Goal: Communication & Community: Ask a question

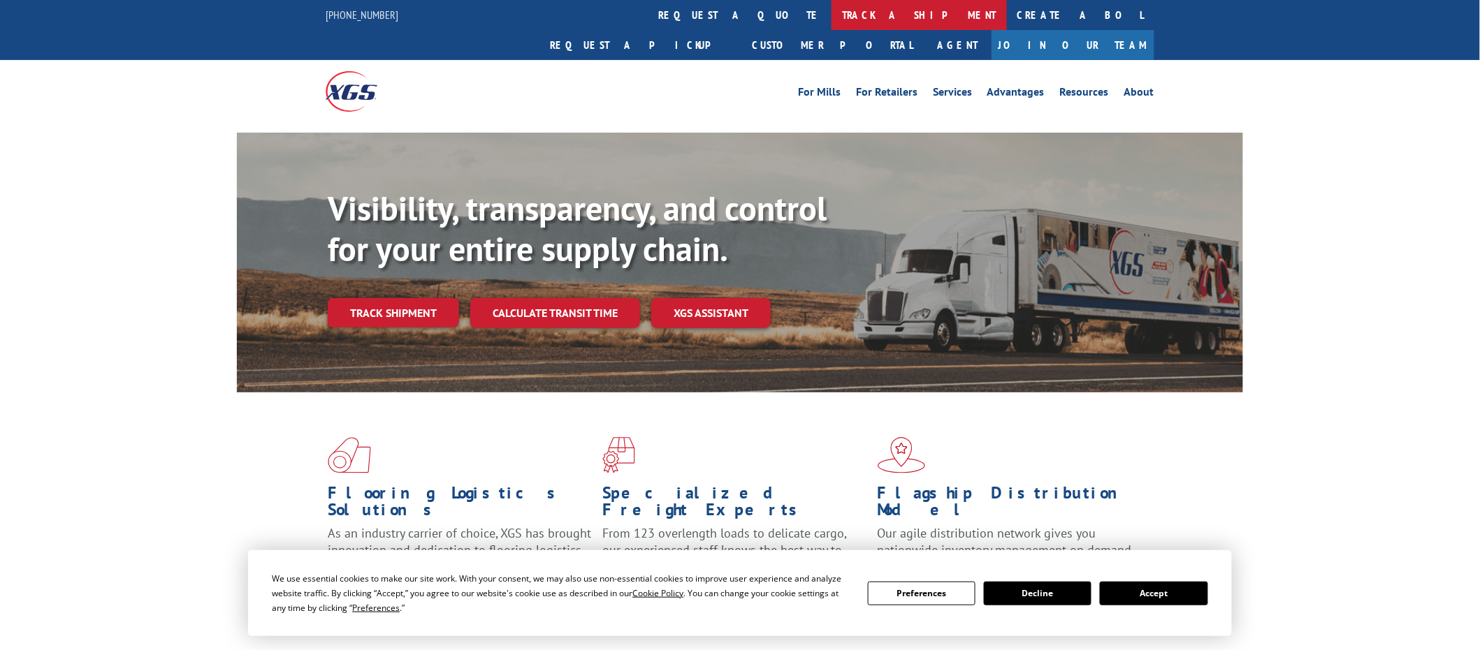
click at [831, 13] on link "track a shipment" at bounding box center [918, 15] width 175 height 30
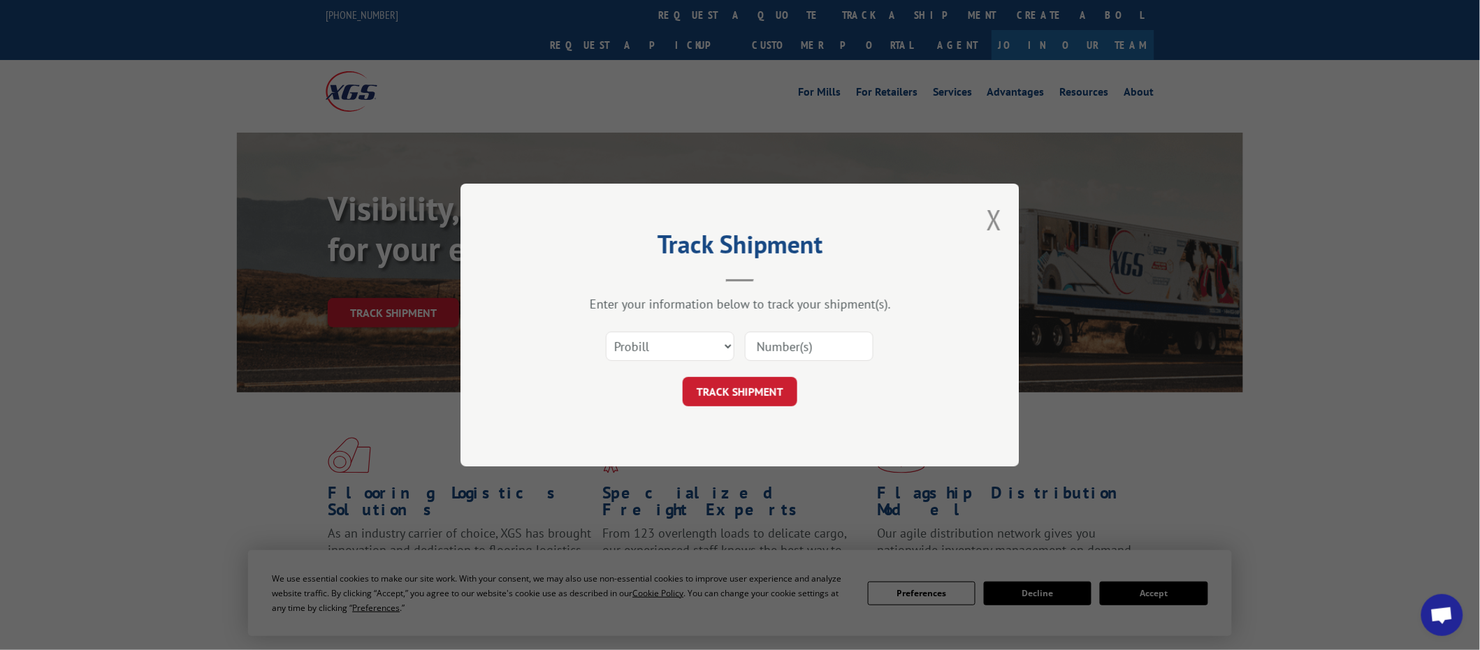
click at [770, 349] on input at bounding box center [809, 346] width 129 height 29
paste input "442899"
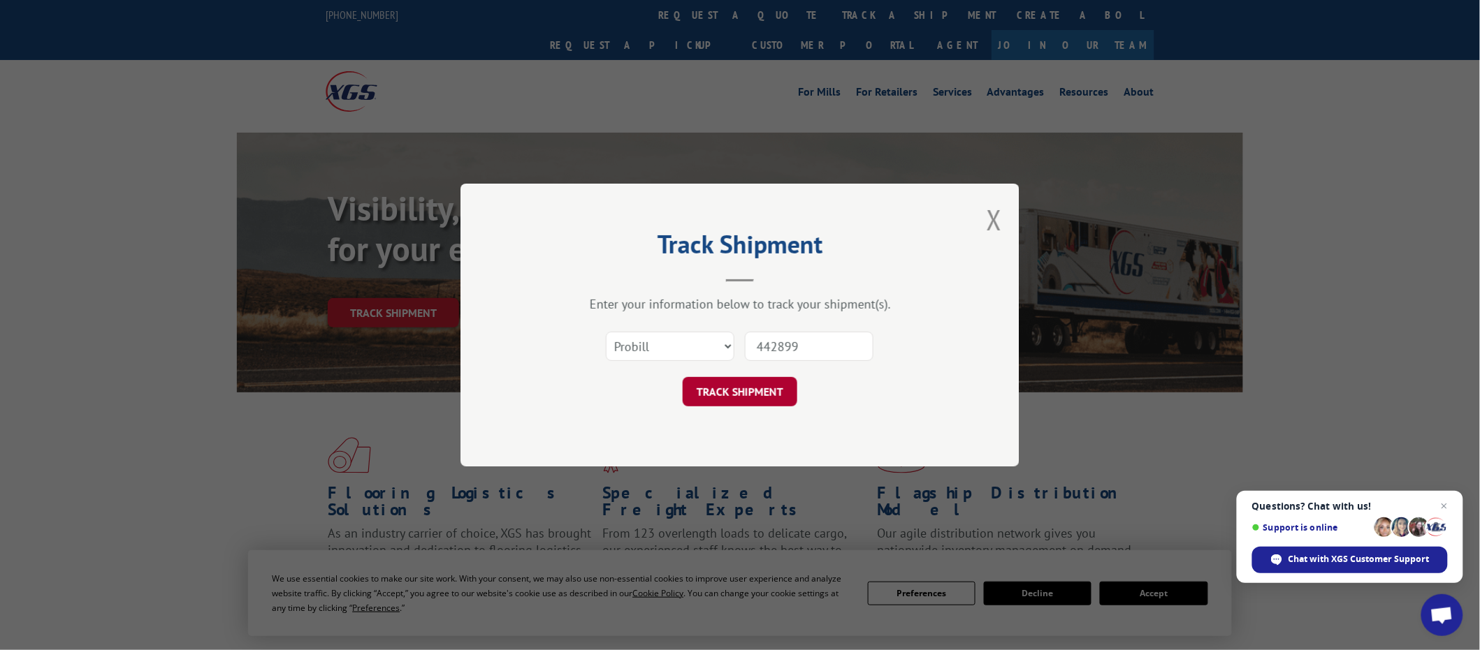
type input "442899"
click at [738, 388] on button "TRACK SHIPMENT" at bounding box center [740, 391] width 115 height 29
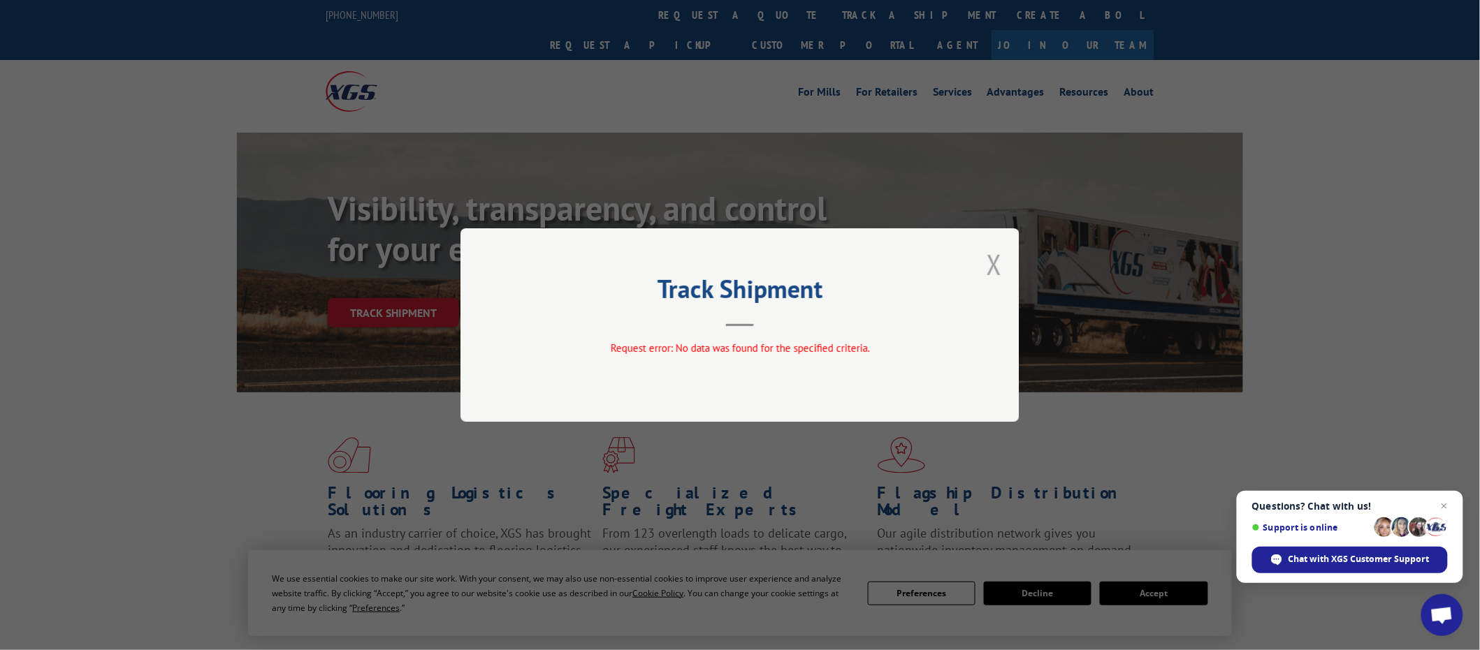
click at [989, 263] on button "Close modal" at bounding box center [994, 264] width 15 height 37
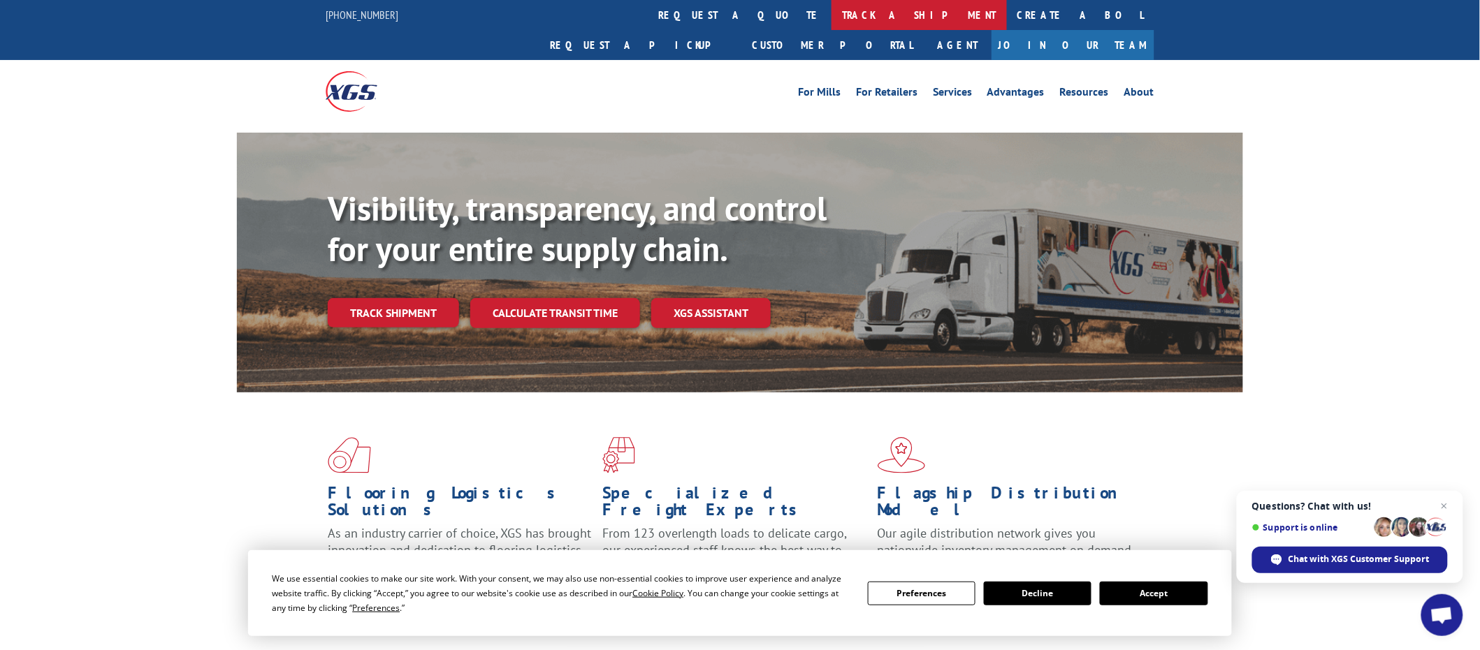
click at [831, 18] on link "track a shipment" at bounding box center [918, 15] width 175 height 30
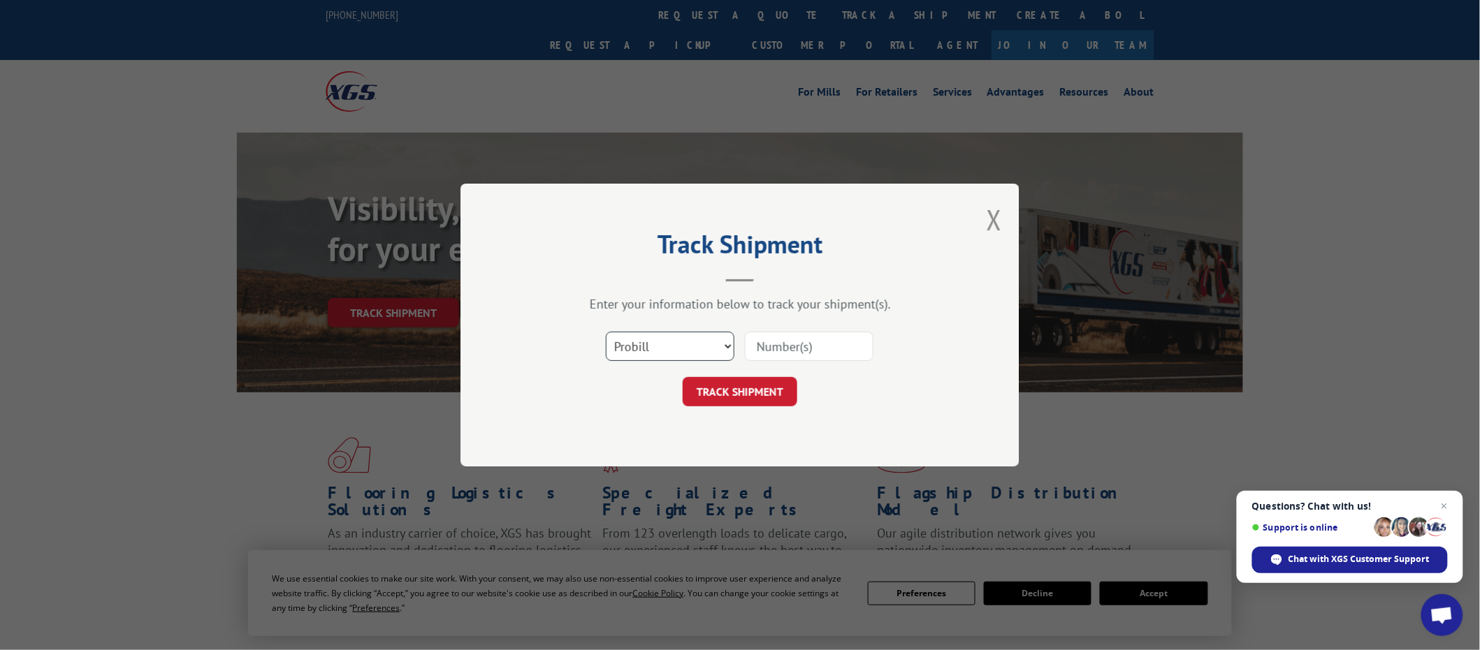
click at [652, 347] on select "Select category... Probill BOL PO" at bounding box center [670, 346] width 129 height 29
select select "po"
click at [606, 332] on select "Select category... Probill BOL PO" at bounding box center [670, 346] width 129 height 29
drag, startPoint x: 799, startPoint y: 363, endPoint x: 804, endPoint y: 353, distance: 11.9
click at [802, 358] on div "Select category... Probill BOL PO" at bounding box center [739, 346] width 419 height 46
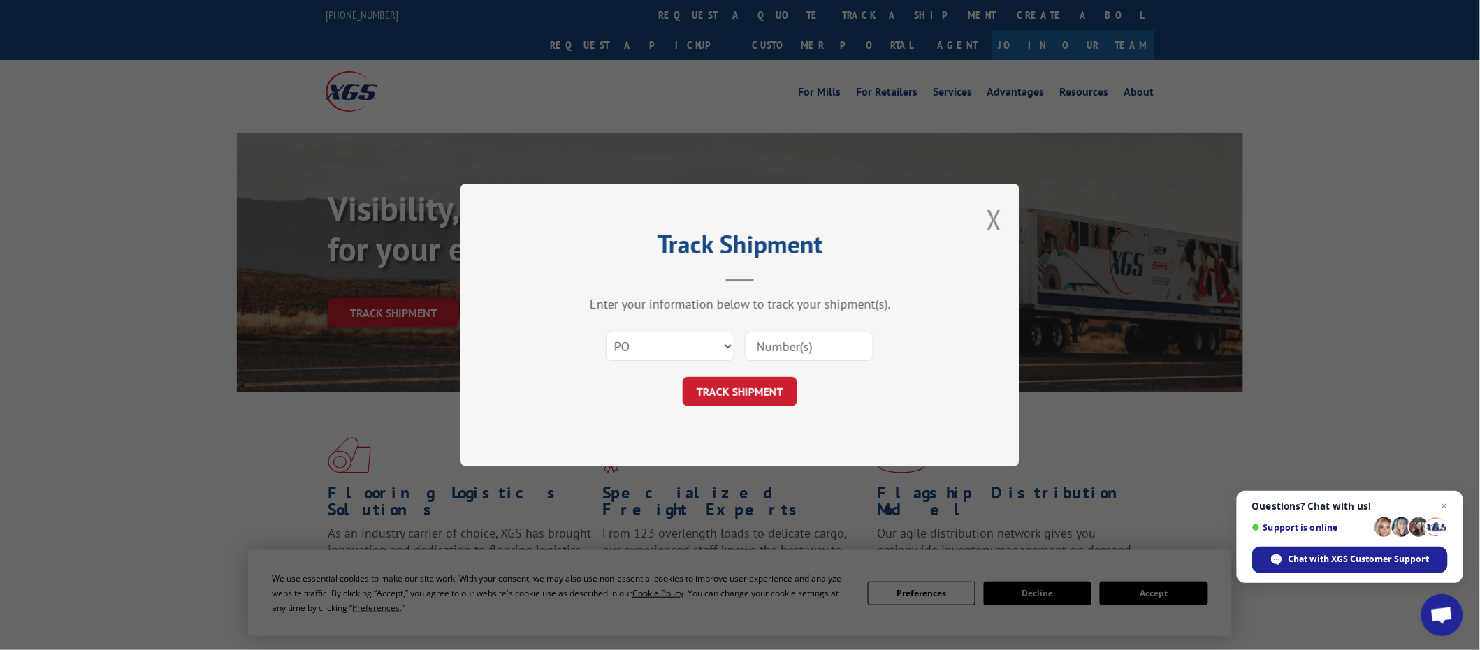
click at [803, 356] on input at bounding box center [809, 346] width 129 height 29
paste input "19535286"
type input "19535286"
click at [767, 402] on button "TRACK SHIPMENT" at bounding box center [740, 391] width 115 height 29
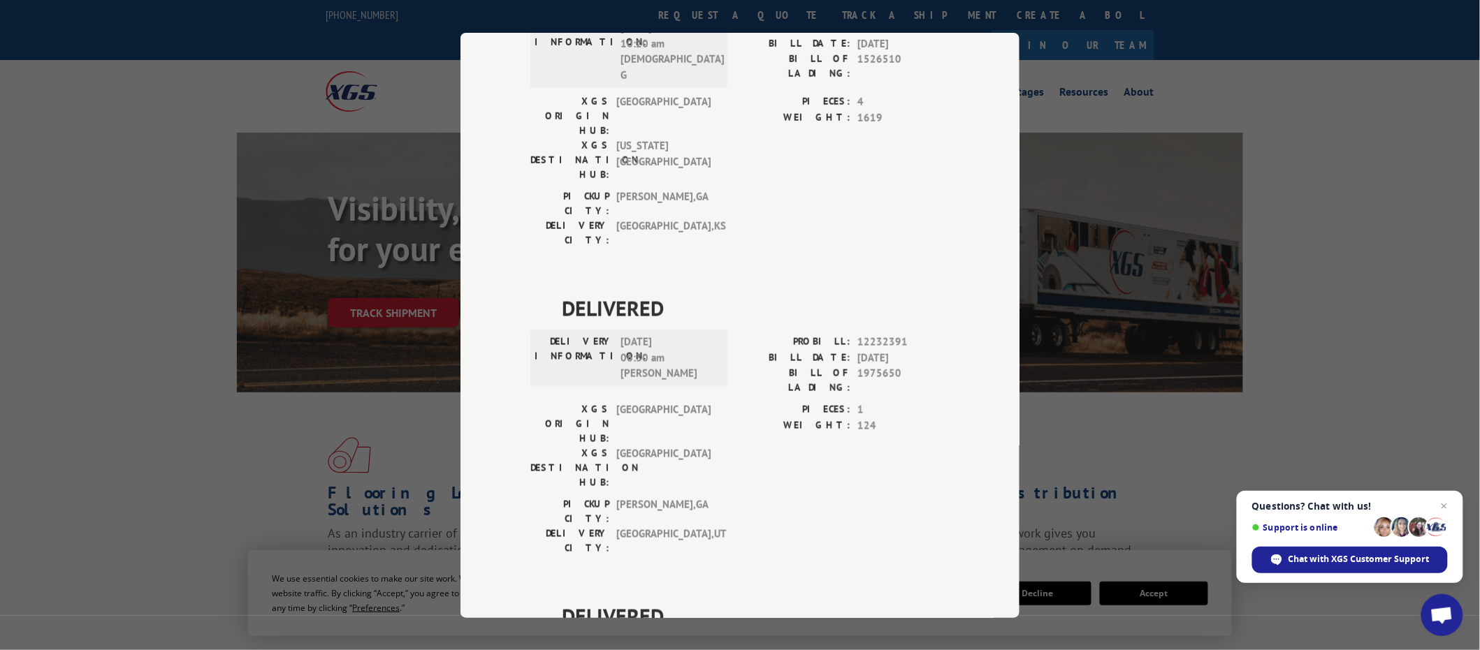
scroll to position [496, 0]
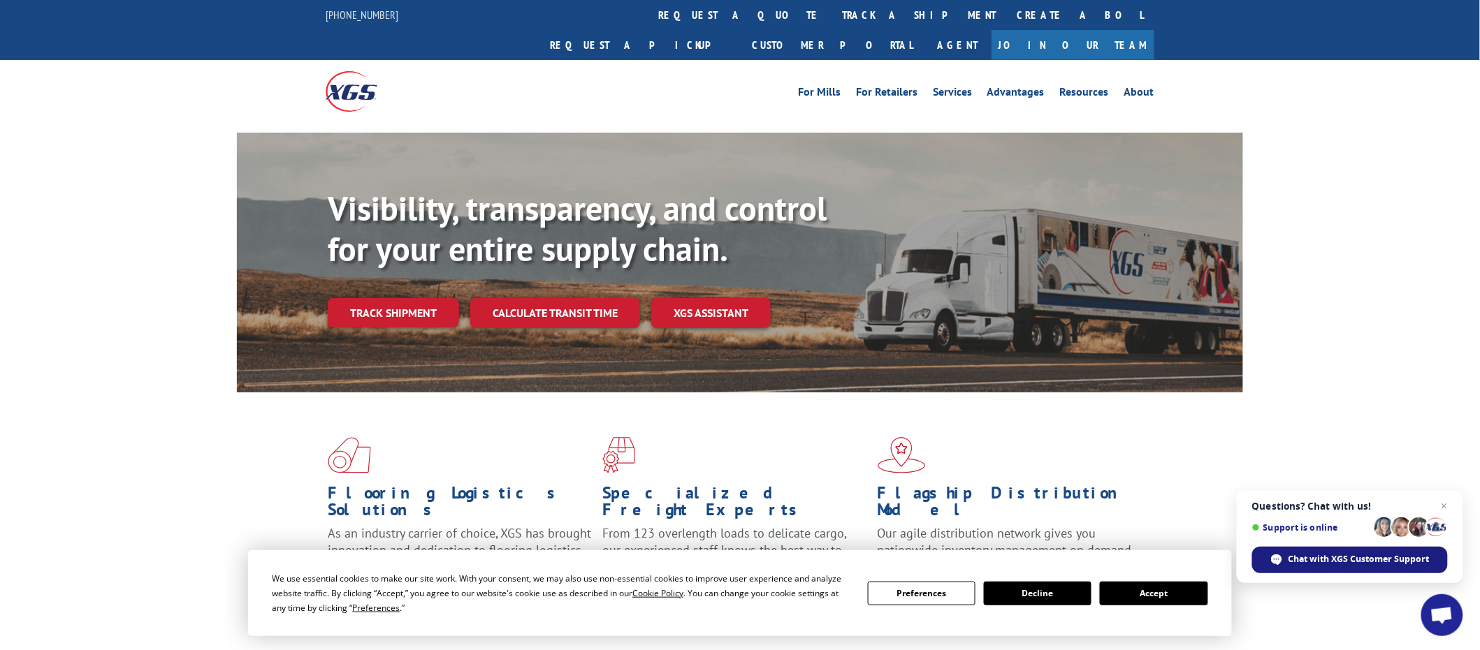
click at [1374, 560] on span "Chat with XGS Customer Support" at bounding box center [1358, 559] width 141 height 13
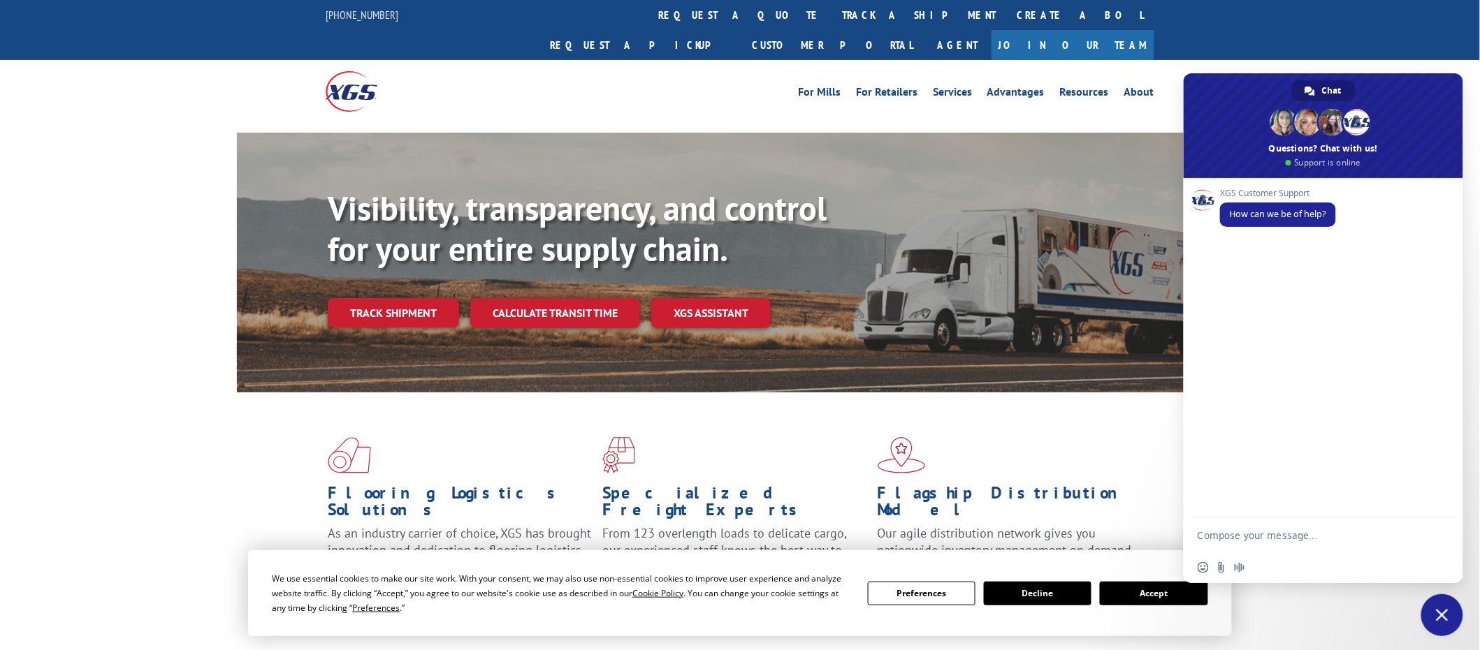
click at [1267, 537] on textarea "Compose your message..." at bounding box center [1310, 535] width 224 height 35
type textarea "hello, I am tring to track this item down."
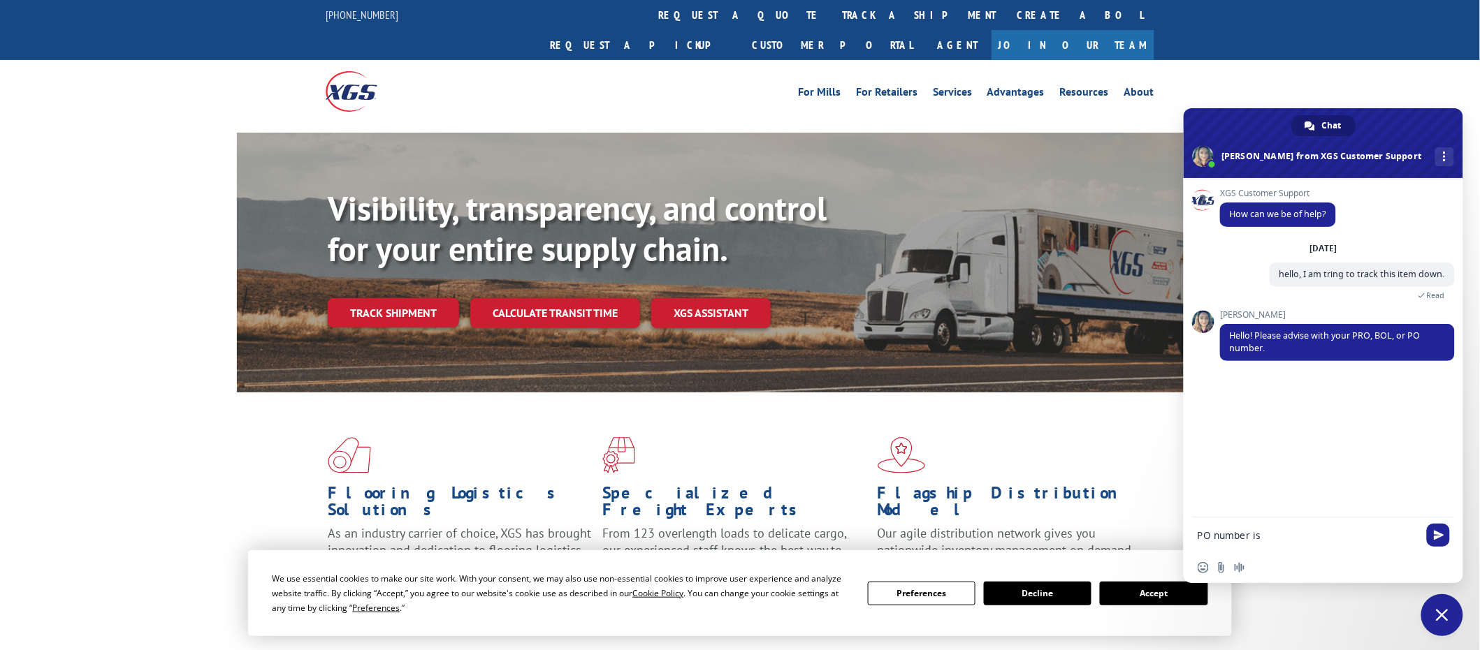
paste textarea "19535286"
paste textarea "442899"
type textarea "PO number is 19535286, tracking number did not work for me I had to use the PO-…"
click at [1434, 505] on span "Send" at bounding box center [1439, 510] width 10 height 10
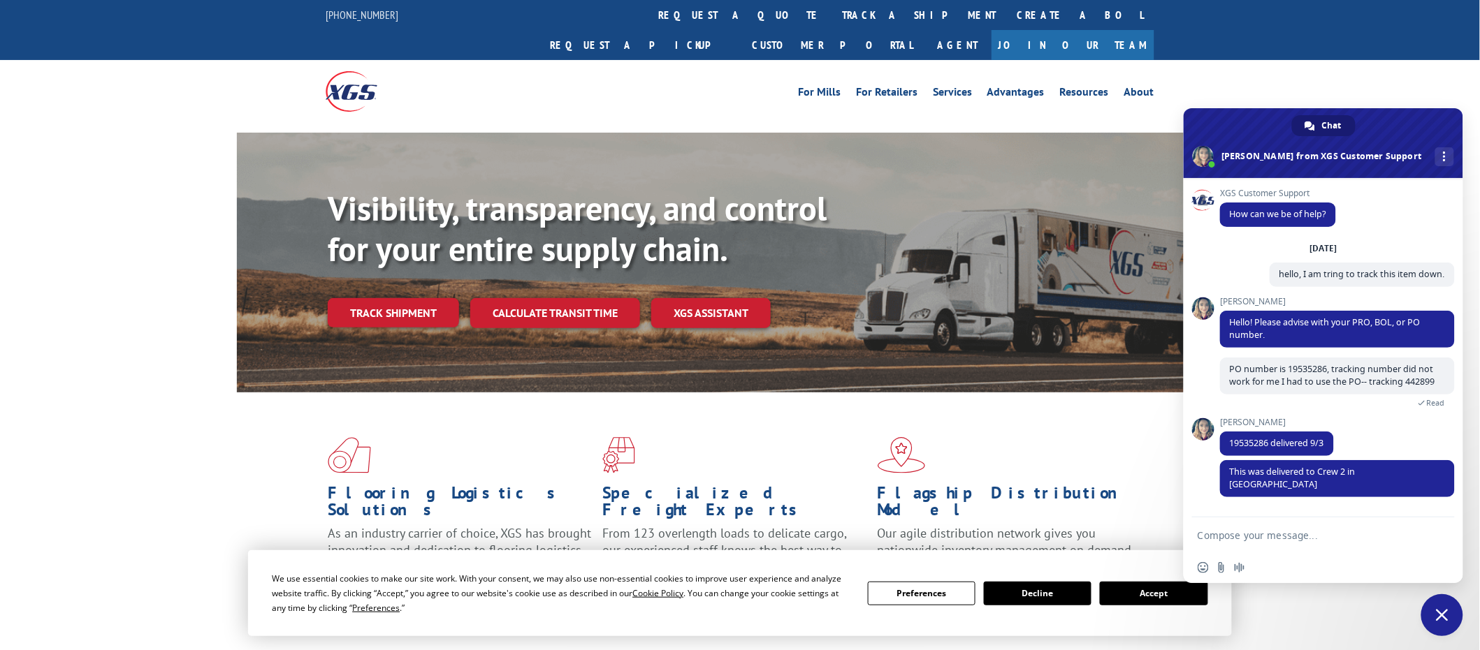
click at [1235, 537] on textarea "Compose your message..." at bounding box center [1310, 535] width 224 height 35
type textarea "thank youi for confirming this.."
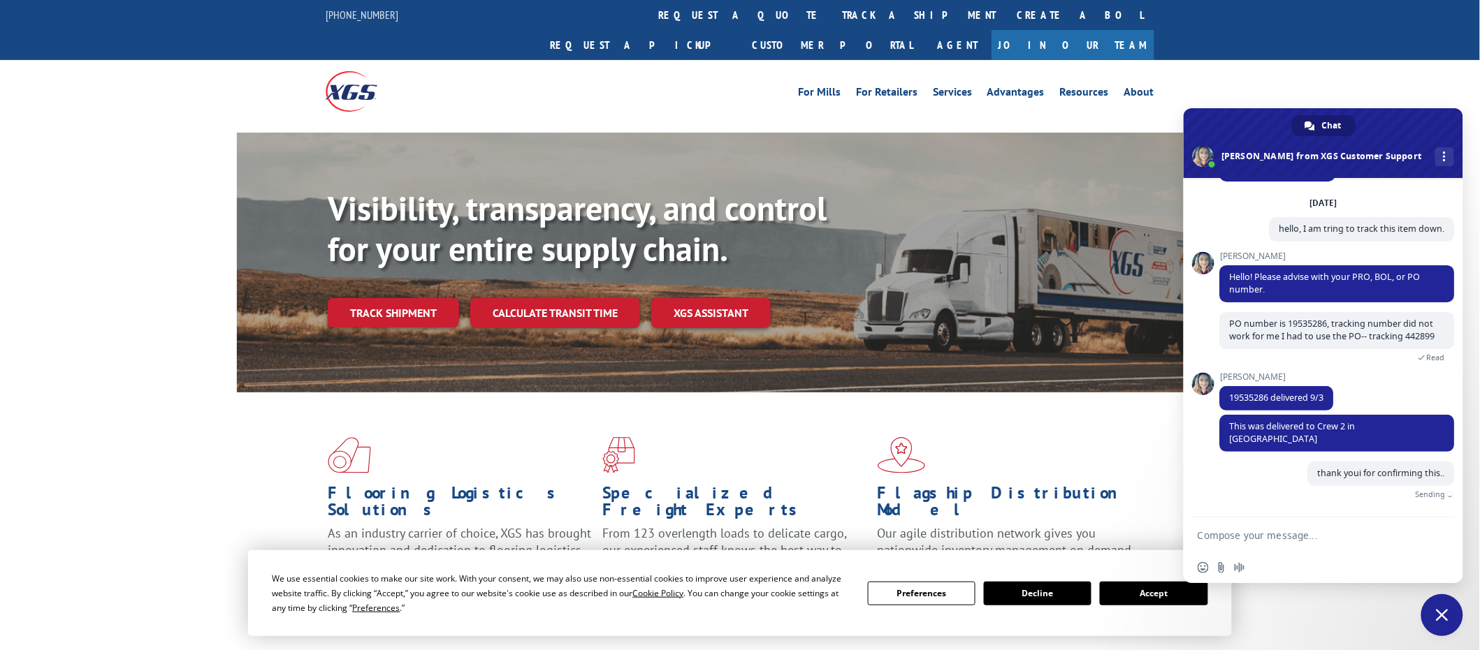
scroll to position [37, 0]
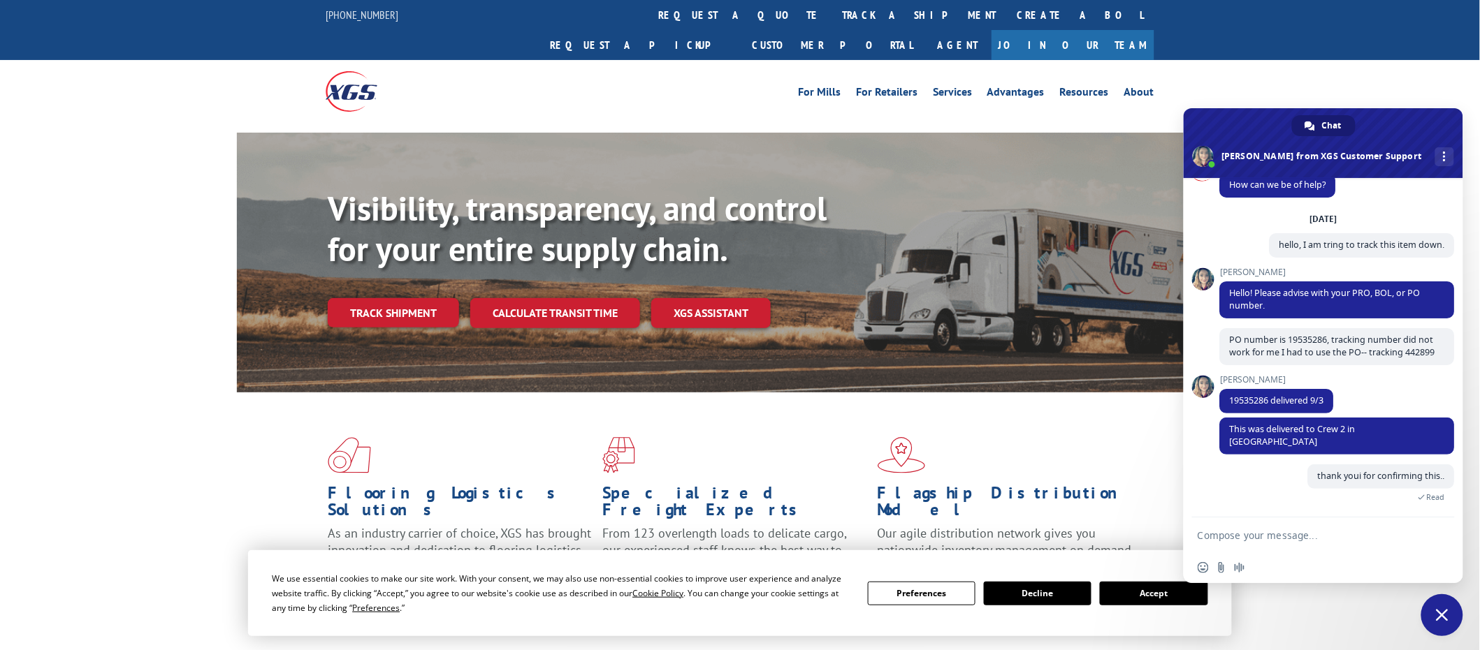
click at [1434, 622] on span "Close chat" at bounding box center [1442, 616] width 42 height 42
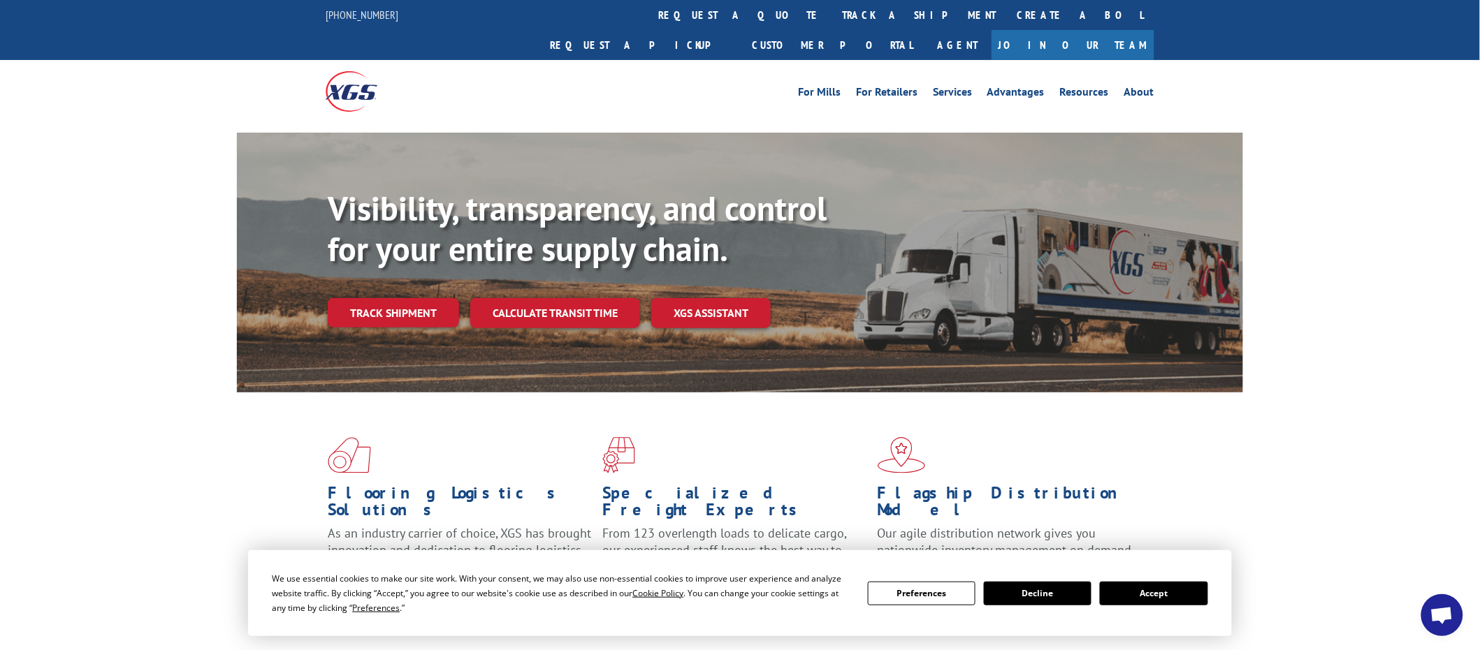
click at [1021, 598] on button "Decline" at bounding box center [1038, 594] width 108 height 24
